Goal: Check status: Check status

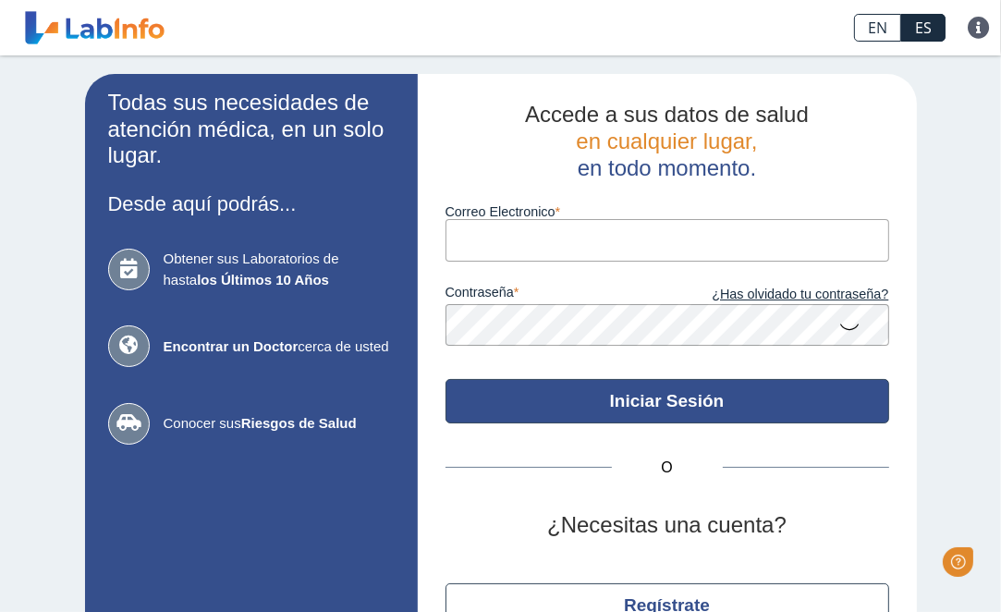
type input "[EMAIL_ADDRESS][DOMAIN_NAME]"
click at [617, 409] on button "Iniciar Sesión" at bounding box center [668, 401] width 444 height 44
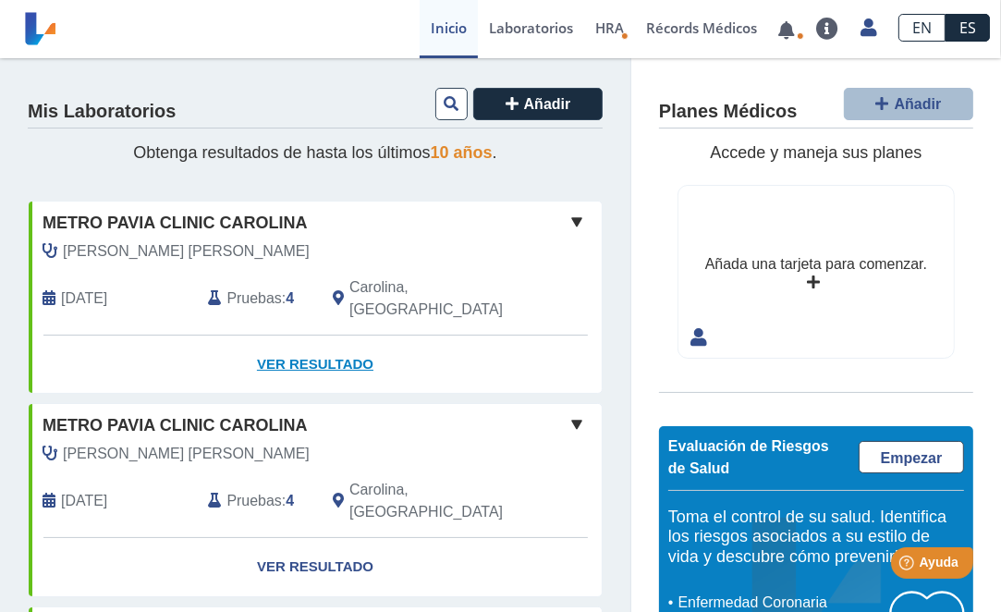
click at [276, 341] on link "Ver Resultado" at bounding box center [315, 365] width 573 height 58
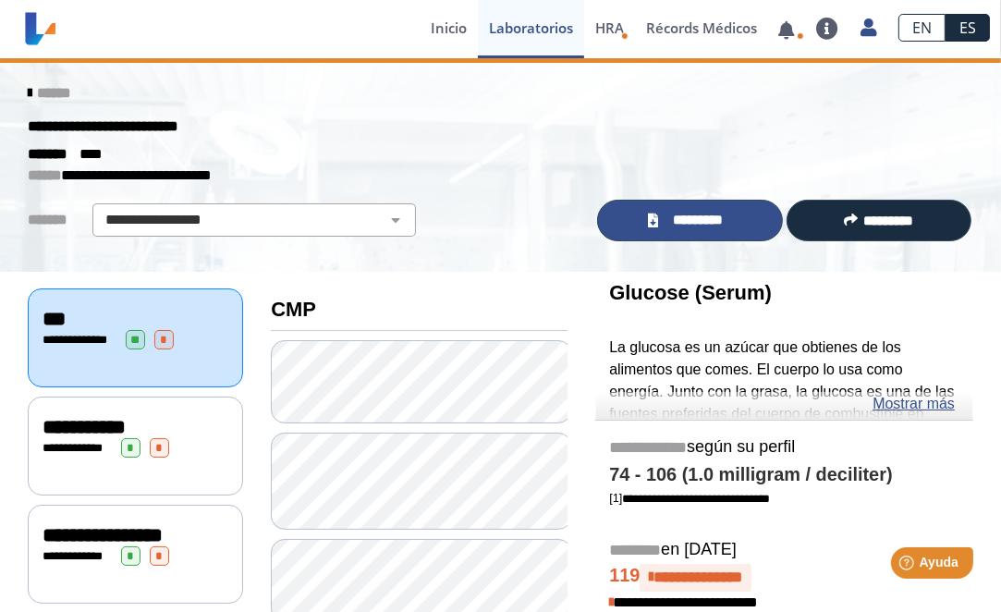
click at [658, 224] on link "*********" at bounding box center [689, 221] width 185 height 42
